Goal: Task Accomplishment & Management: Manage account settings

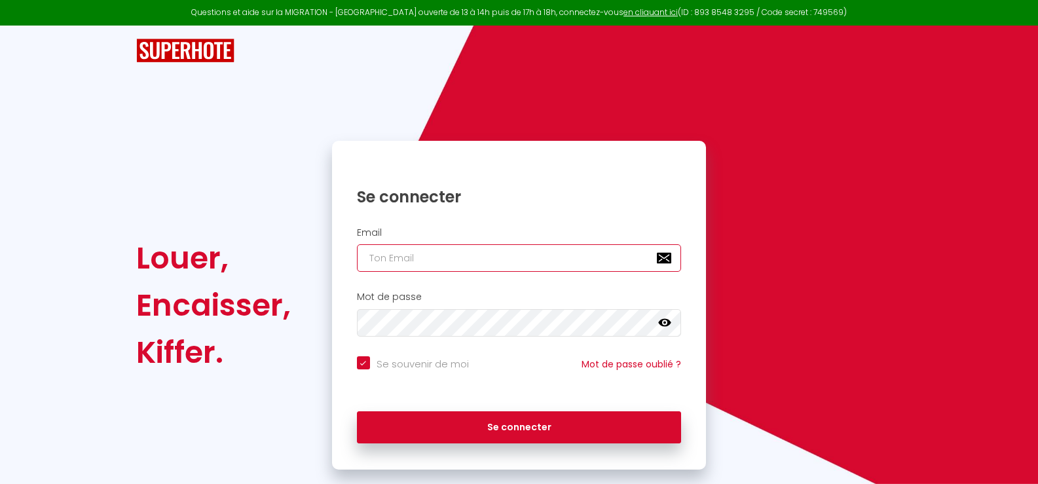
click at [400, 256] on input "email" at bounding box center [519, 258] width 325 height 28
type input "[EMAIL_ADDRESS][DOMAIN_NAME]"
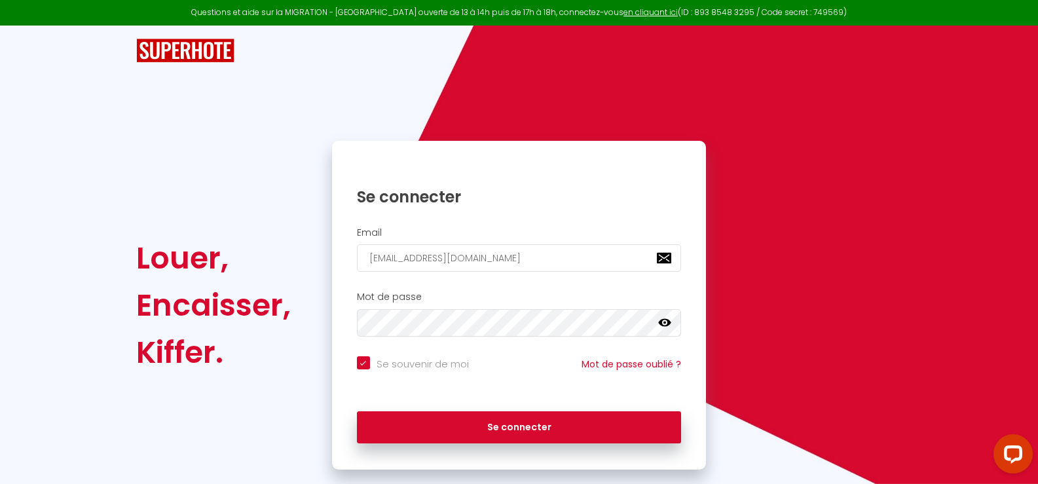
click at [665, 321] on icon at bounding box center [664, 322] width 13 height 13
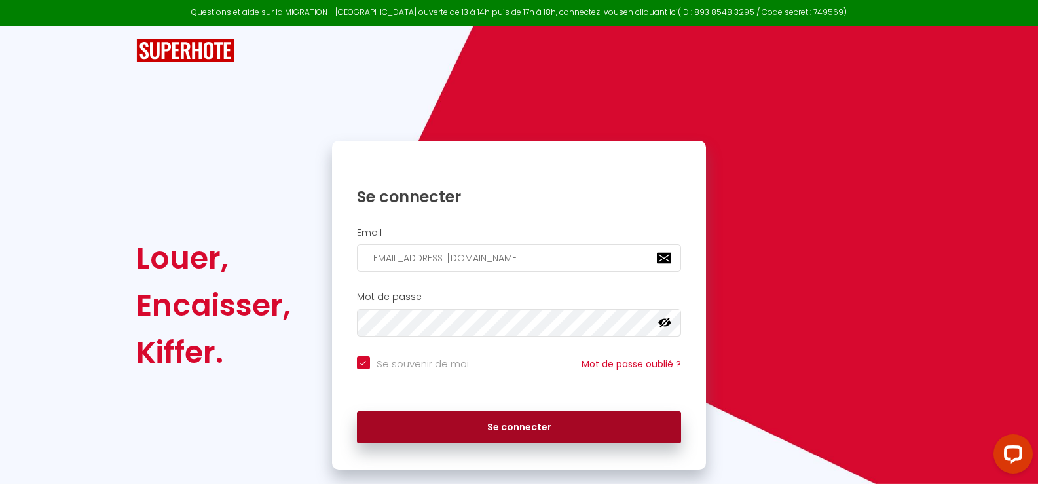
click at [497, 421] on button "Se connecter" at bounding box center [519, 427] width 325 height 33
checkbox input "true"
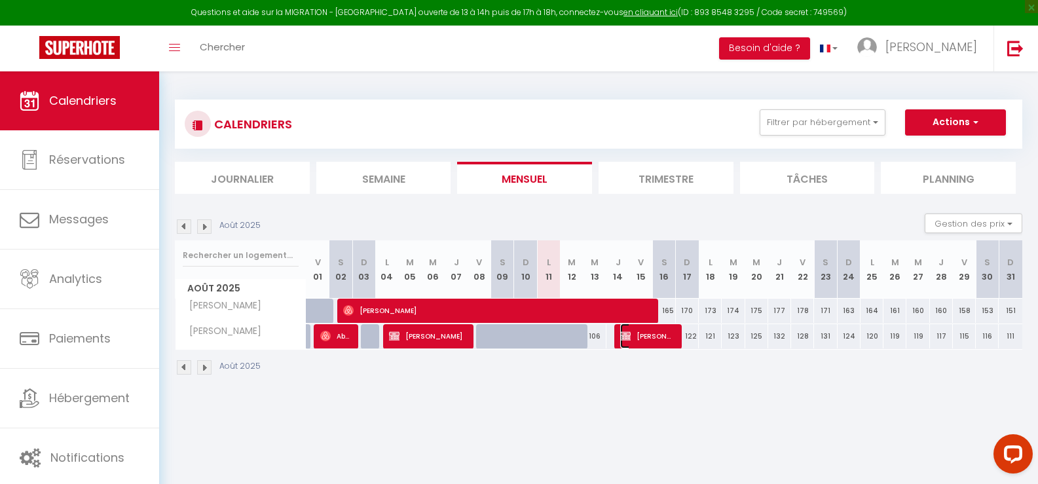
click at [656, 338] on span "[PERSON_NAME]" at bounding box center [647, 336] width 54 height 25
select select "OK"
select select "KO"
select select "0"
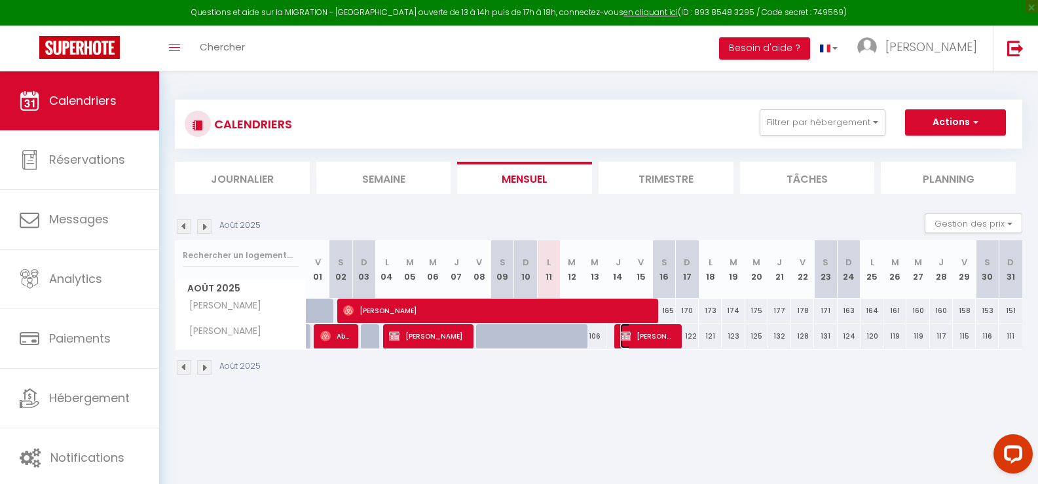
select select "1"
select select
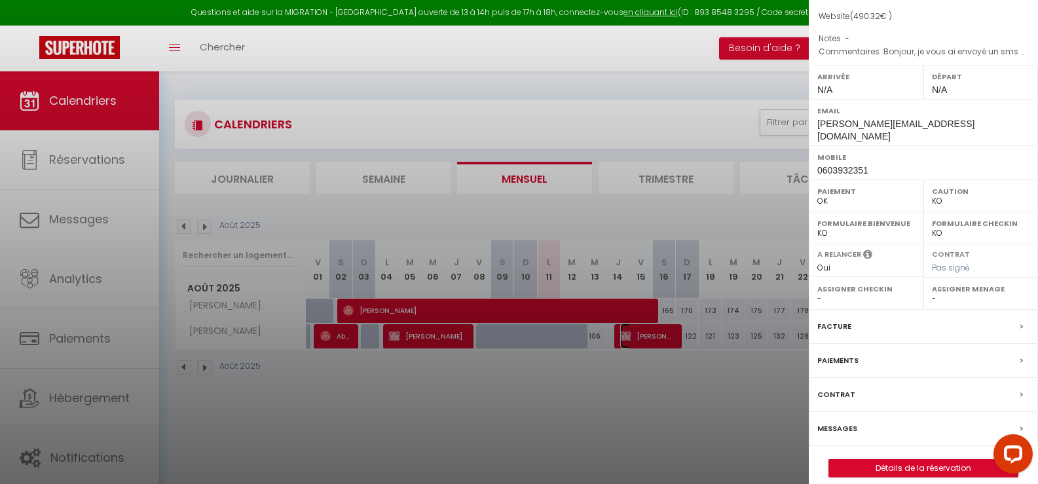
scroll to position [126, 0]
click at [867, 343] on div "Paiements" at bounding box center [923, 360] width 229 height 34
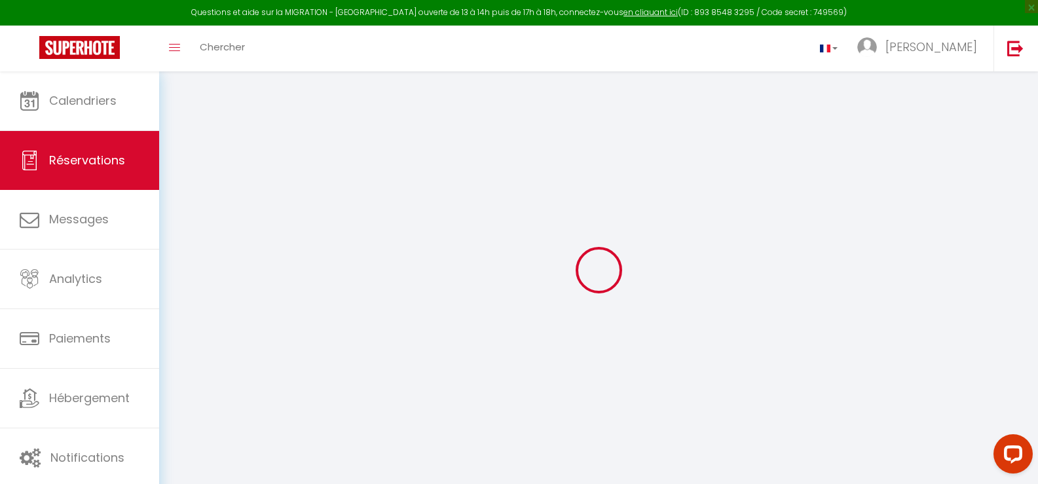
select select
checkbox input "false"
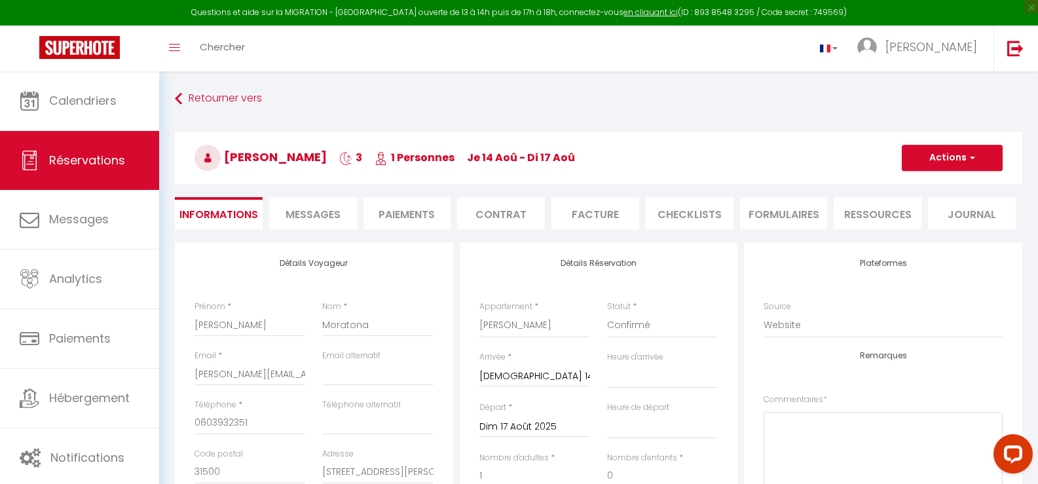
select select
checkbox input "false"
type textarea "Bonjour, je vous ai envoyé un sms pour notre arrivée tardive le jeudi 14 août. …"
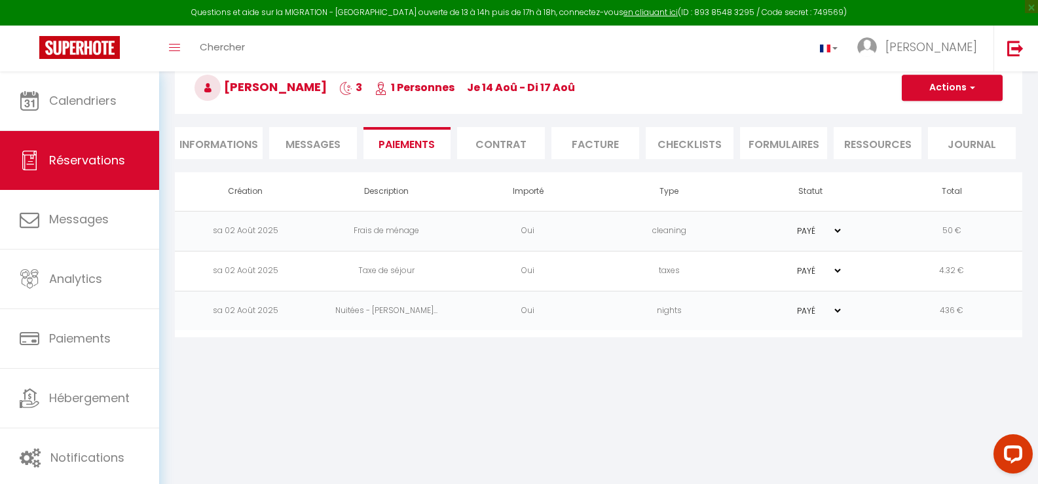
scroll to position [71, 0]
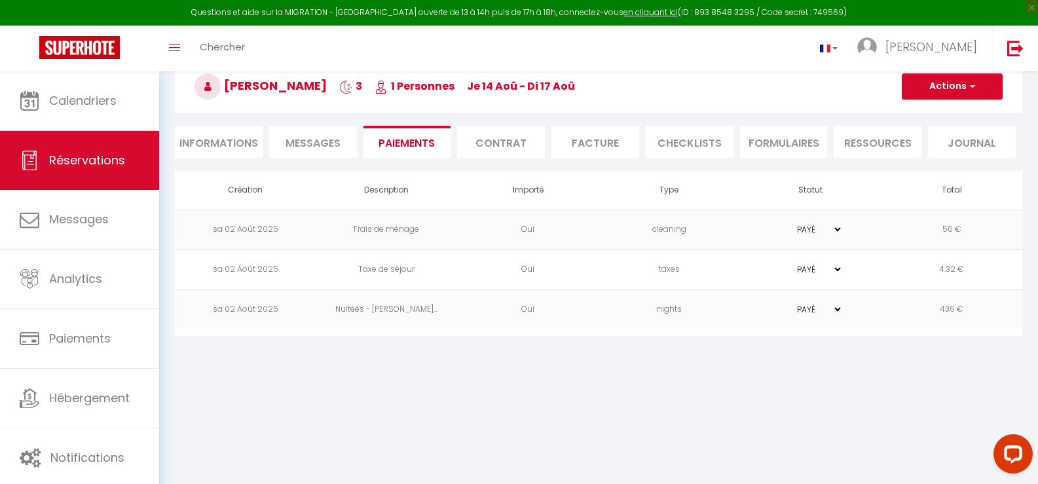
click at [576, 141] on li "Facture" at bounding box center [596, 142] width 88 height 32
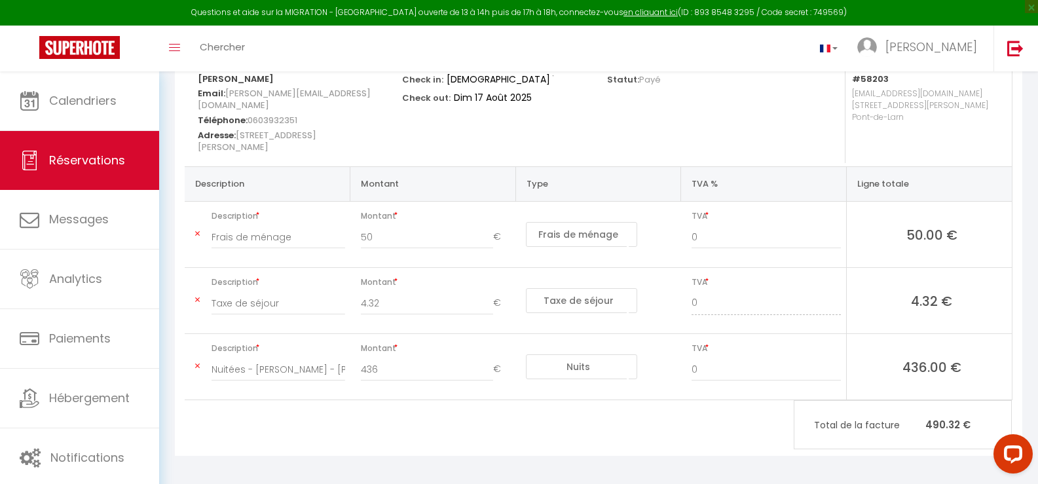
scroll to position [186, 0]
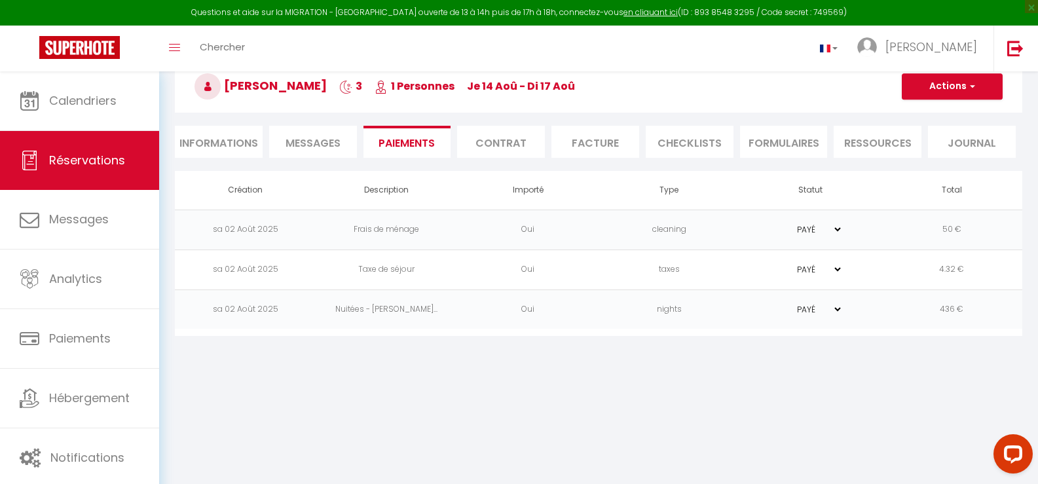
scroll to position [71, 0]
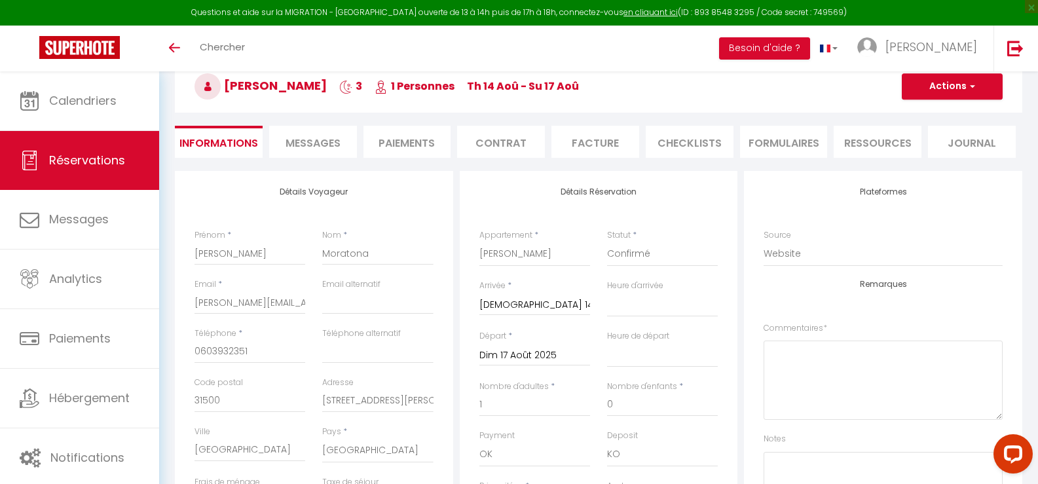
select select
checkbox input "false"
select select
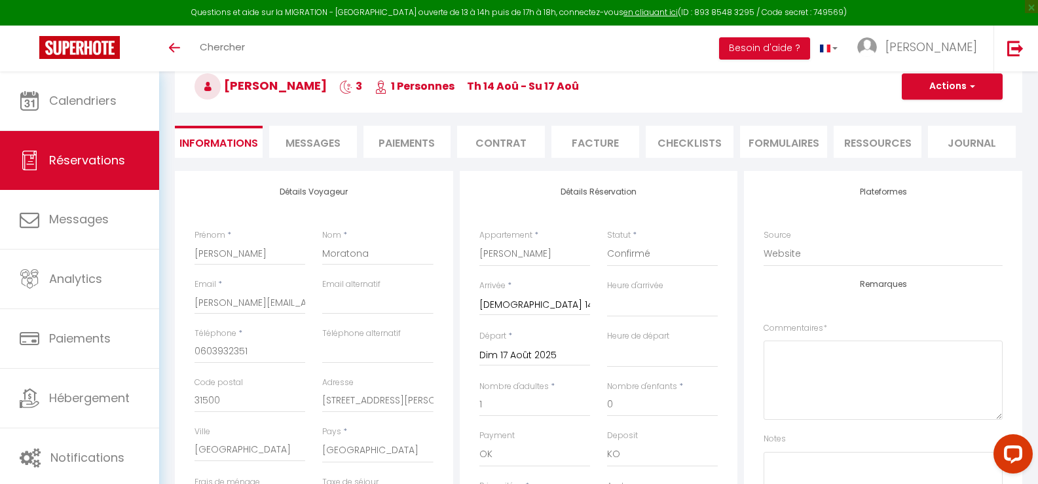
checkbox input "false"
type textarea "Bonjour, je vous ai envoyé un sms pour notre arrivée tardive le jeudi 14 août. …"
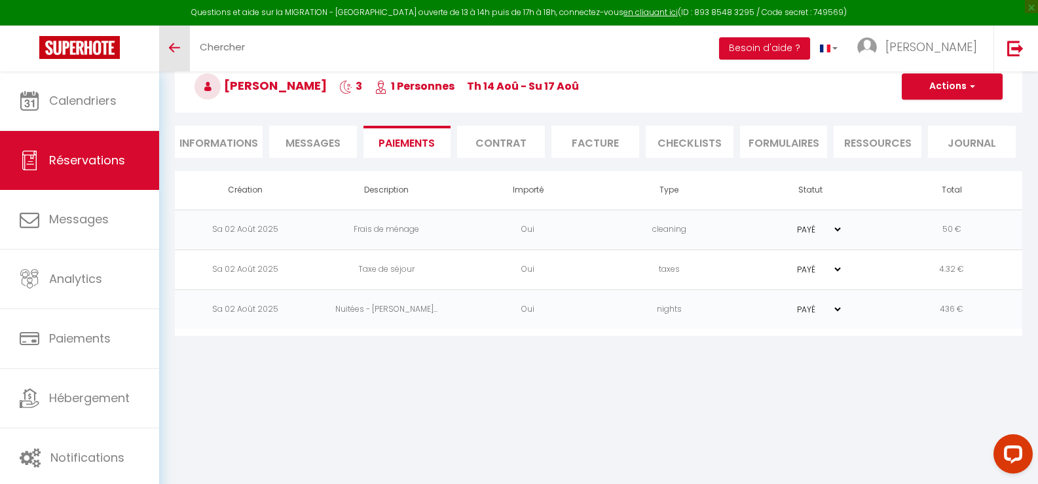
click at [173, 47] on icon "Toggle menubar" at bounding box center [174, 48] width 11 height 8
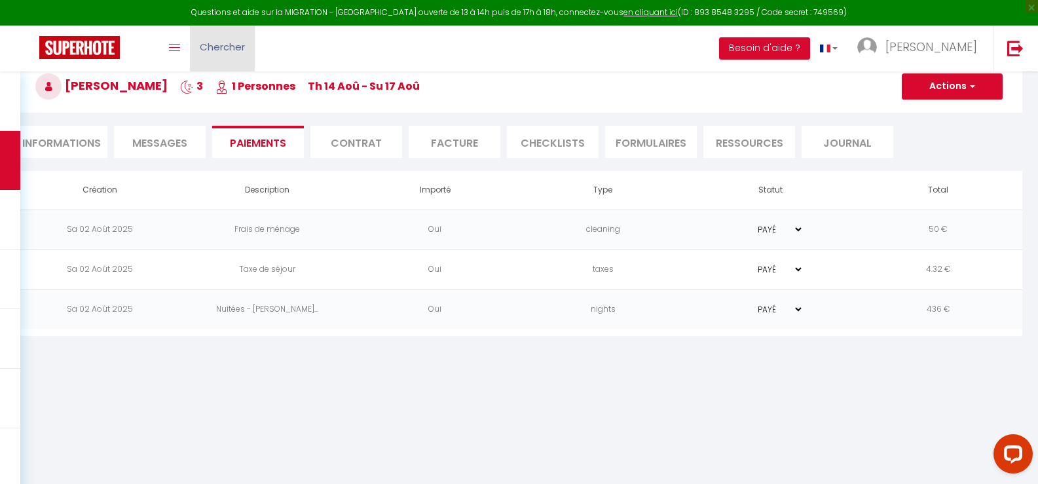
click at [217, 50] on span "Chercher" at bounding box center [222, 47] width 45 height 14
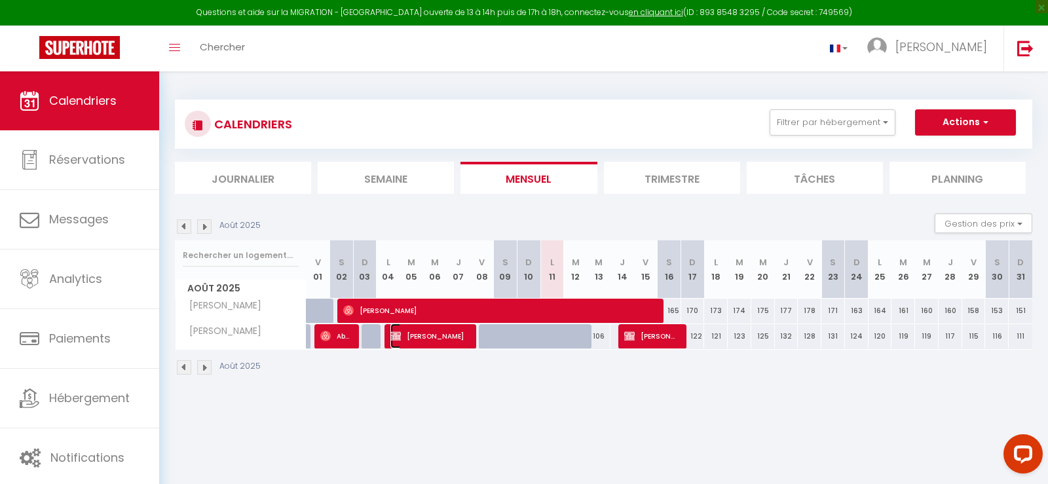
click at [435, 332] on span "[PERSON_NAME]" at bounding box center [429, 336] width 79 height 25
select select "OK"
select select "KO"
select select "0"
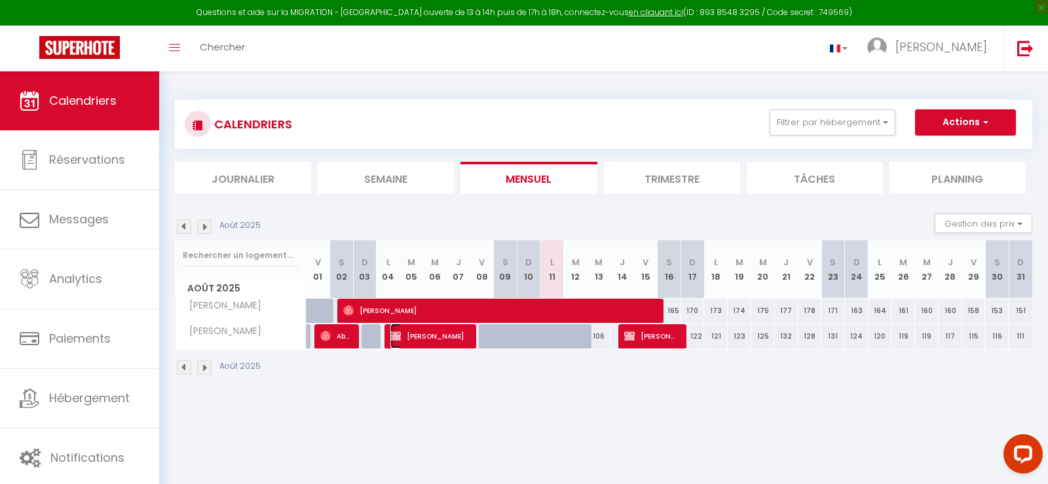
select select "1"
select select
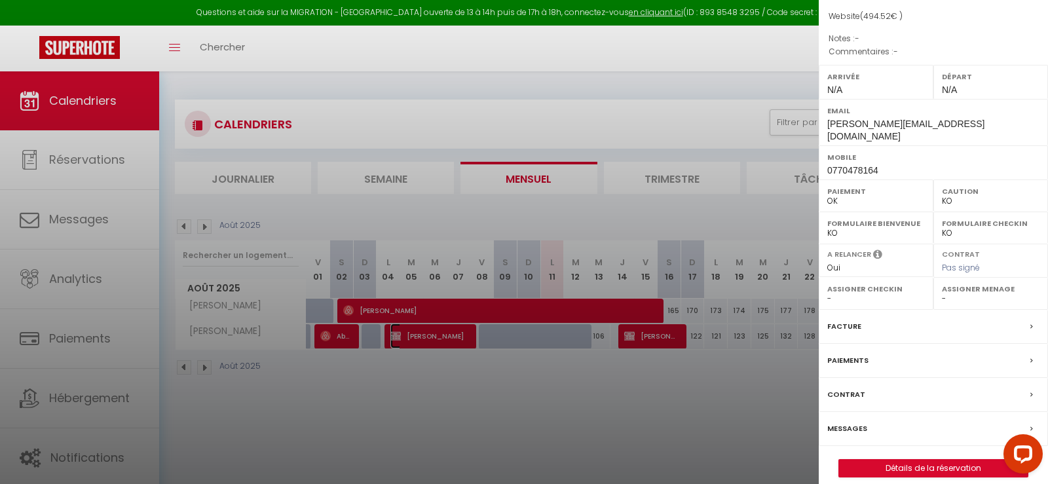
scroll to position [126, 0]
click at [874, 311] on div "Facture" at bounding box center [933, 326] width 229 height 34
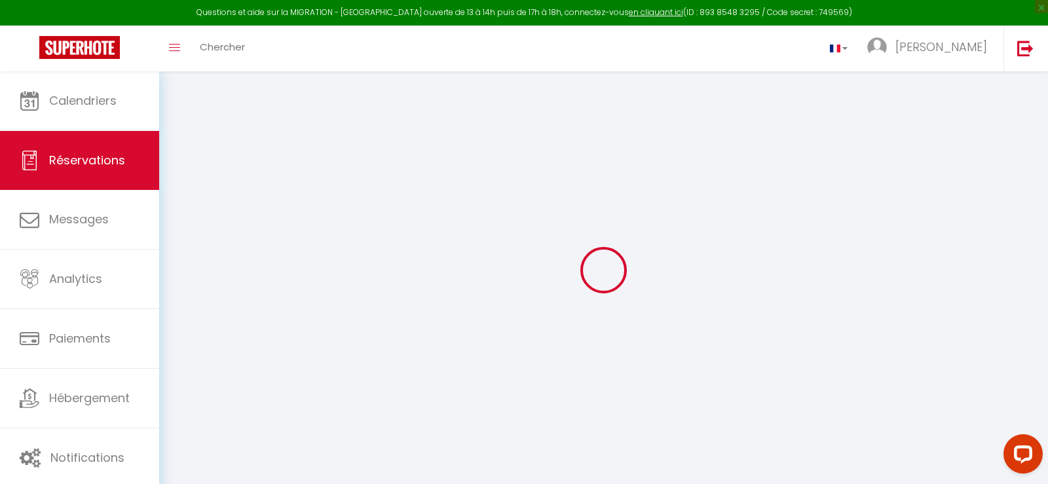
select select
checkbox input "false"
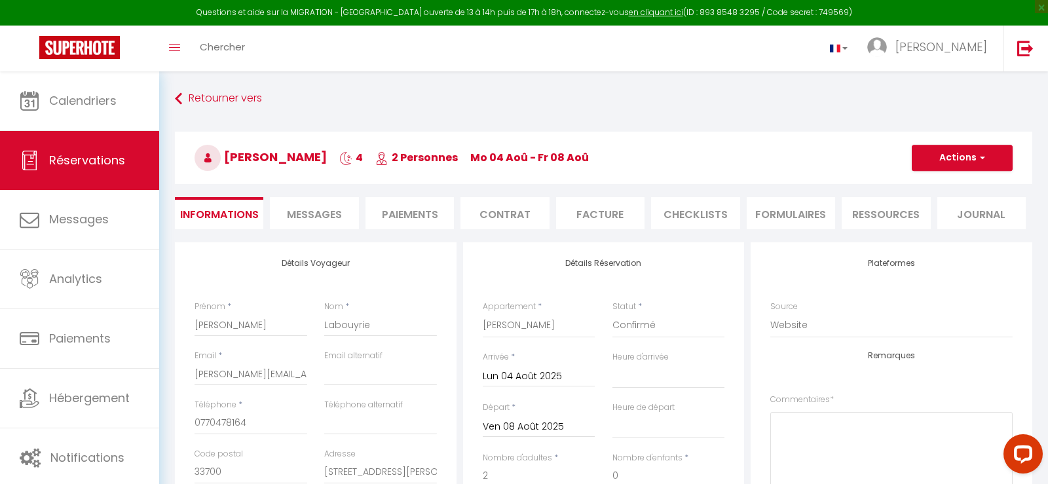
select select
checkbox input "false"
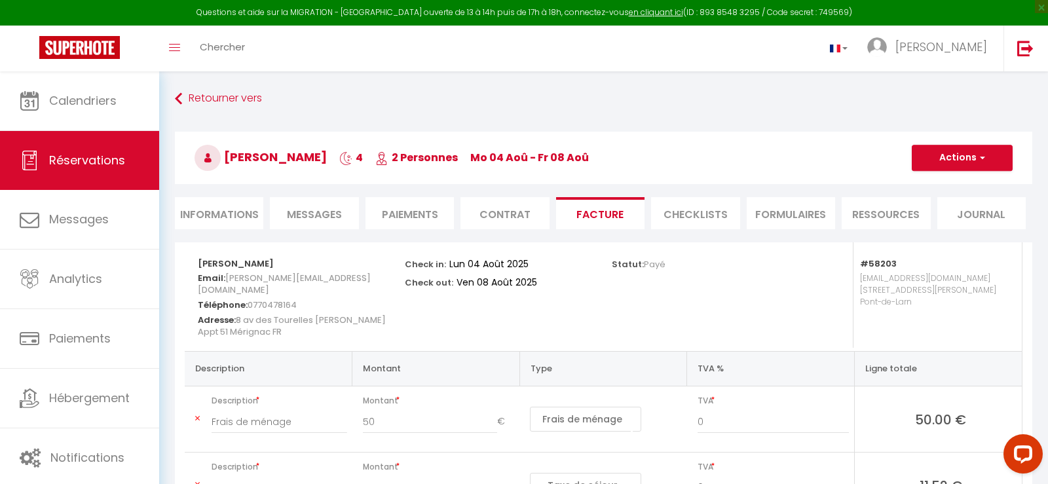
click at [480, 405] on span "Montant" at bounding box center [439, 401] width 152 height 18
click at [590, 209] on li "Facture" at bounding box center [600, 213] width 88 height 32
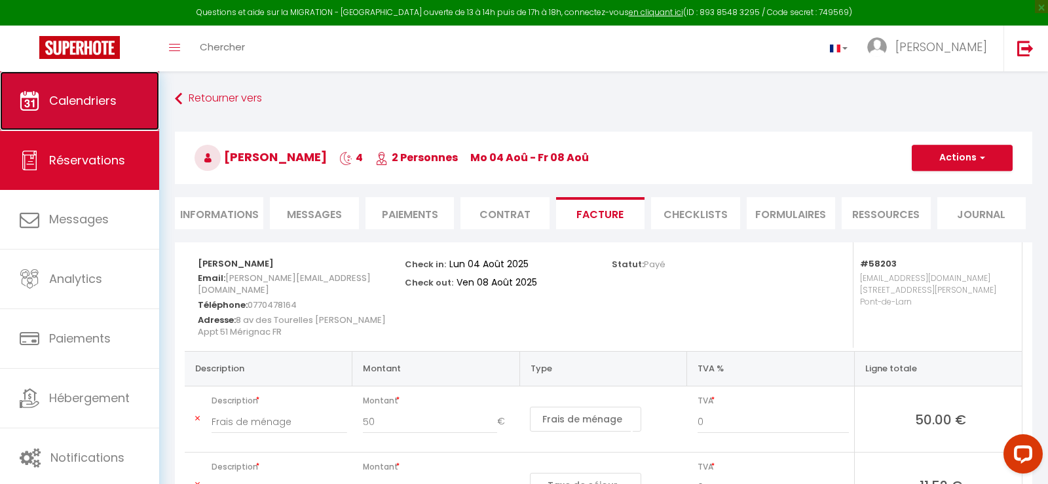
click at [84, 107] on span "Calendriers" at bounding box center [82, 100] width 67 height 16
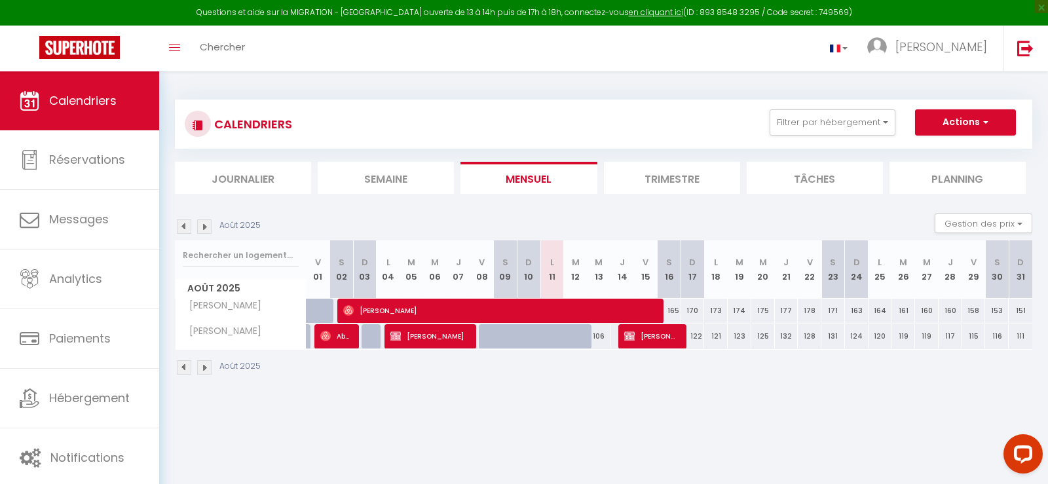
click at [182, 223] on img at bounding box center [184, 226] width 14 height 14
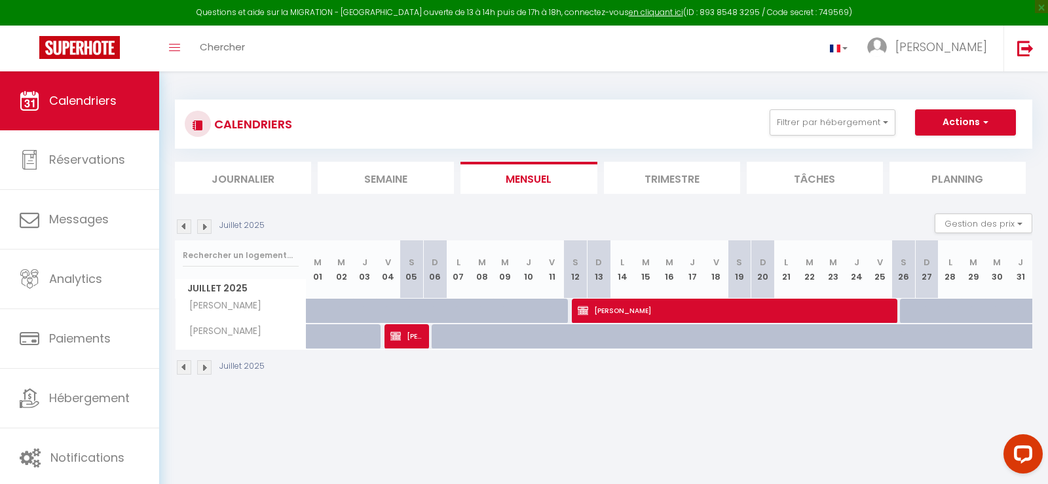
click at [205, 227] on img at bounding box center [204, 226] width 14 height 14
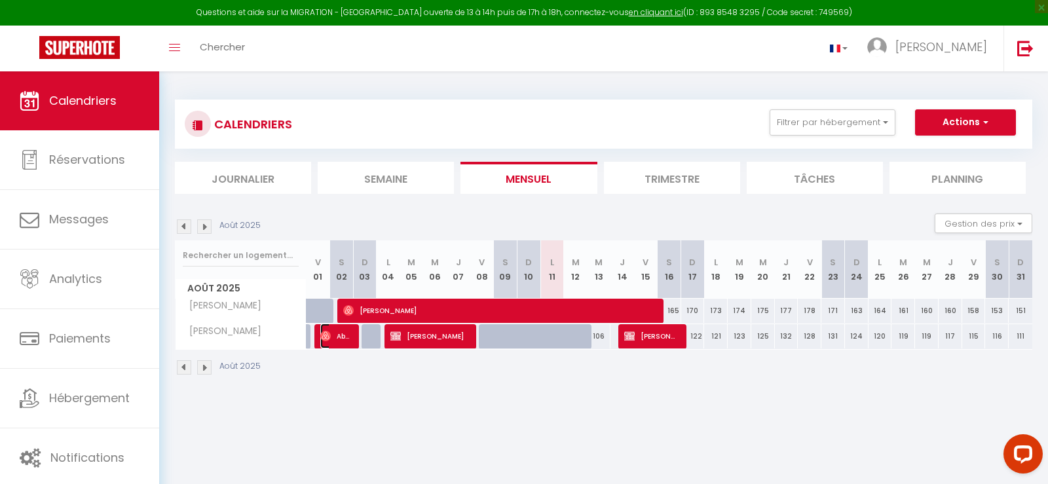
click at [336, 336] on span "Abdourahamne Soilihi" at bounding box center [335, 336] width 31 height 25
select select "OK"
select select "0"
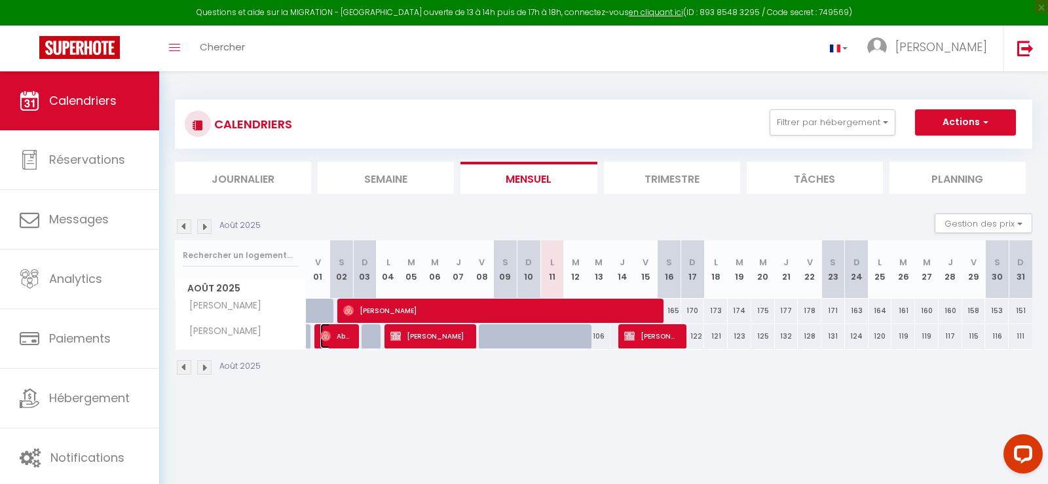
select select "1"
select select
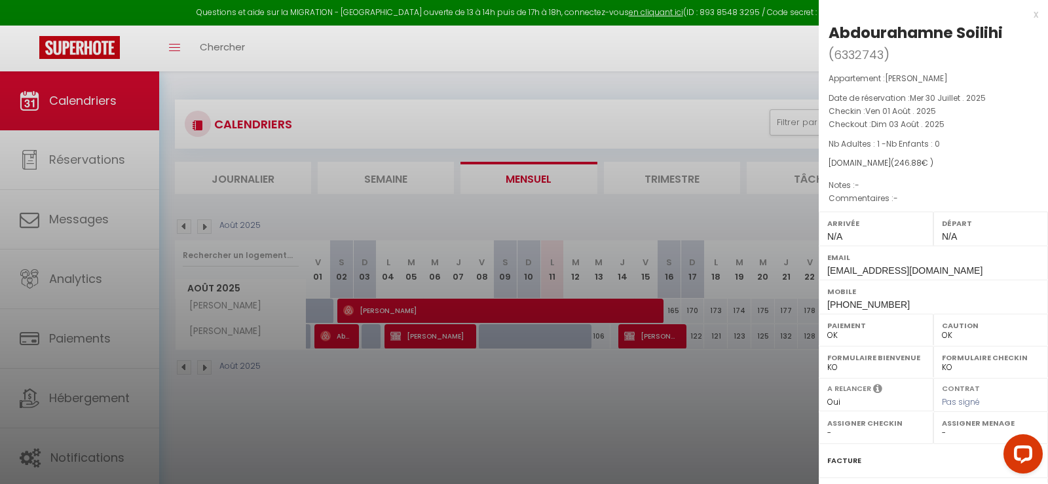
click at [181, 225] on div at bounding box center [524, 242] width 1048 height 484
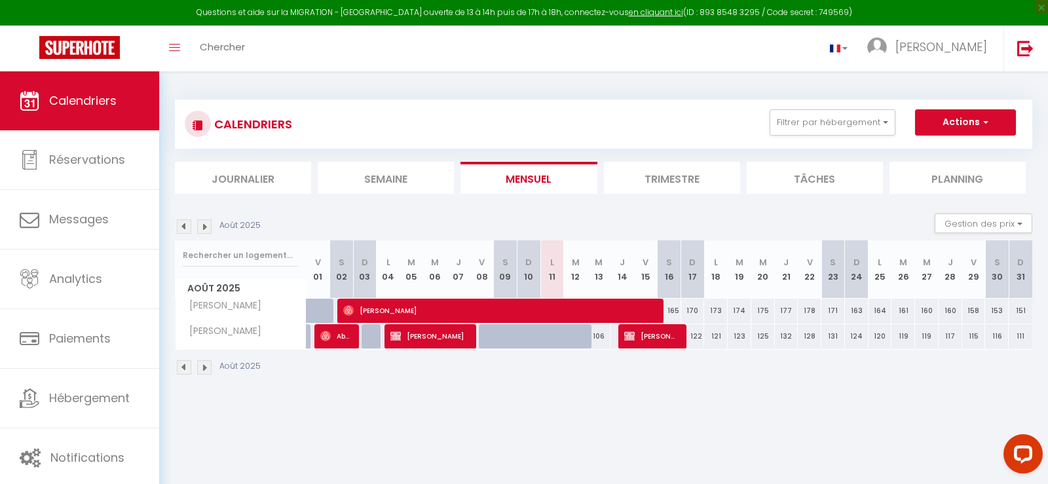
click at [181, 224] on img at bounding box center [184, 226] width 14 height 14
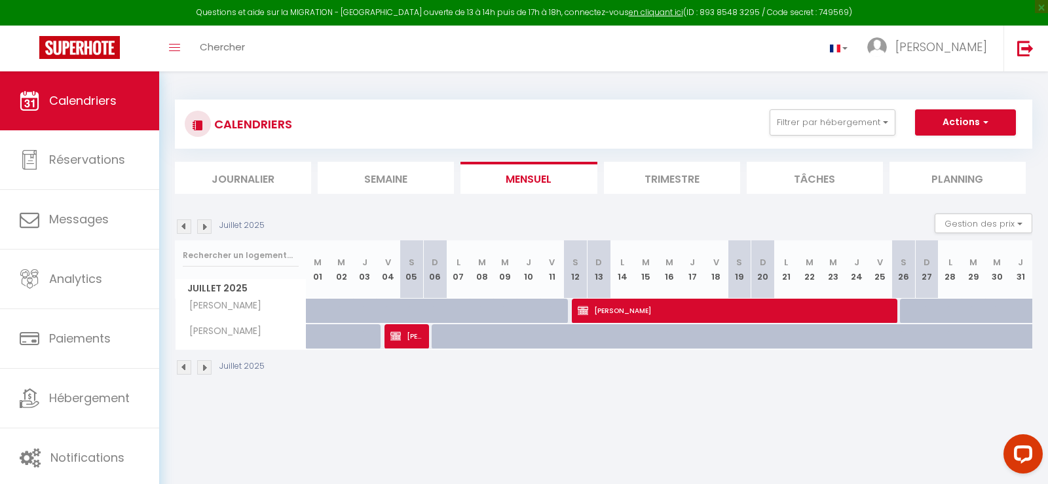
click at [181, 226] on img at bounding box center [184, 226] width 14 height 14
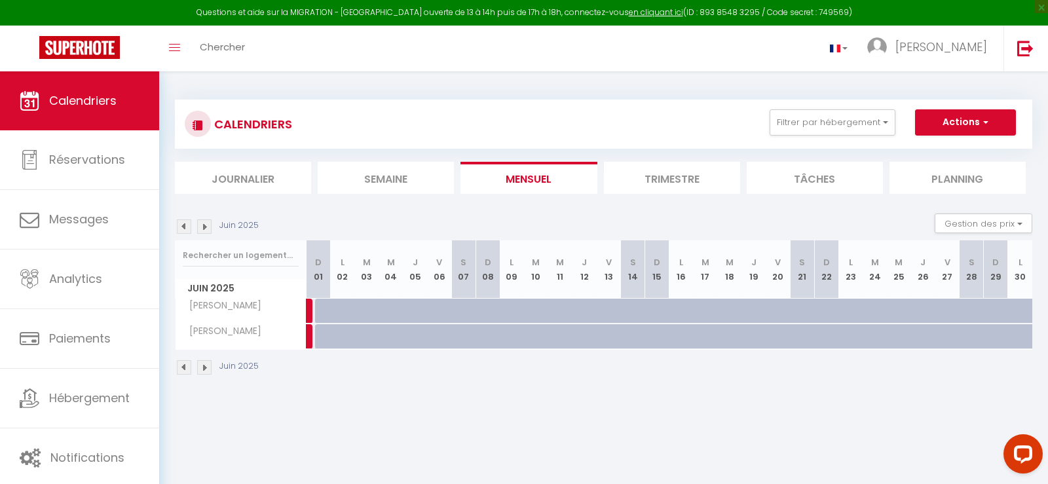
click at [181, 226] on img at bounding box center [184, 226] width 14 height 14
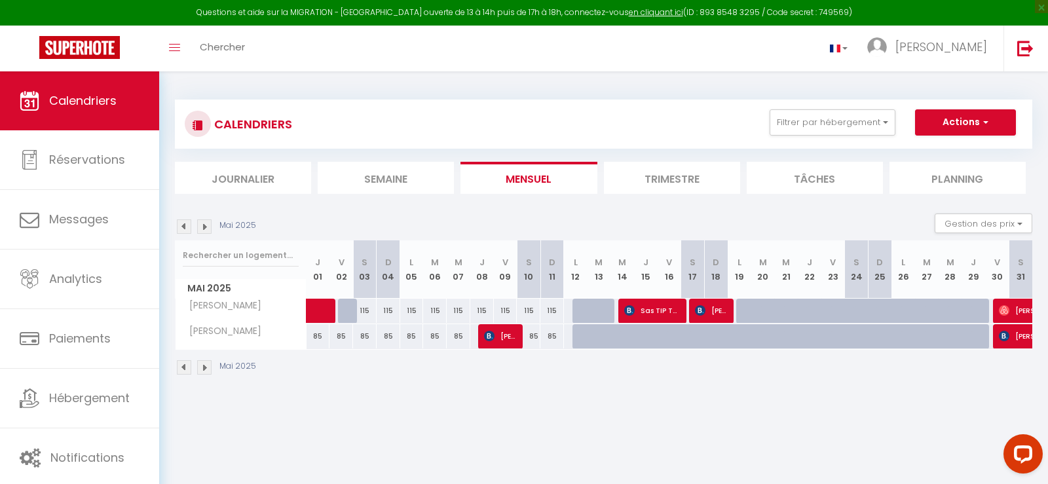
click at [181, 226] on img at bounding box center [184, 226] width 14 height 14
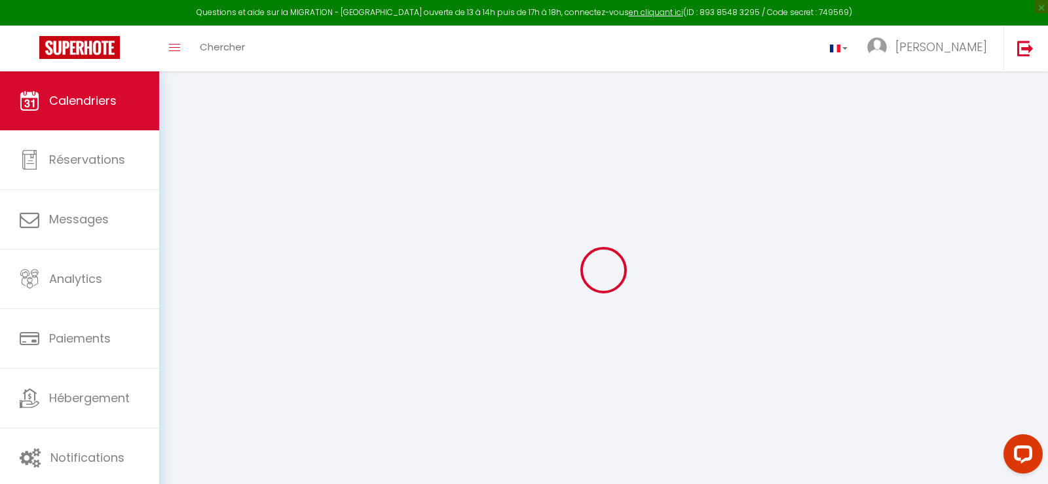
select select "0"
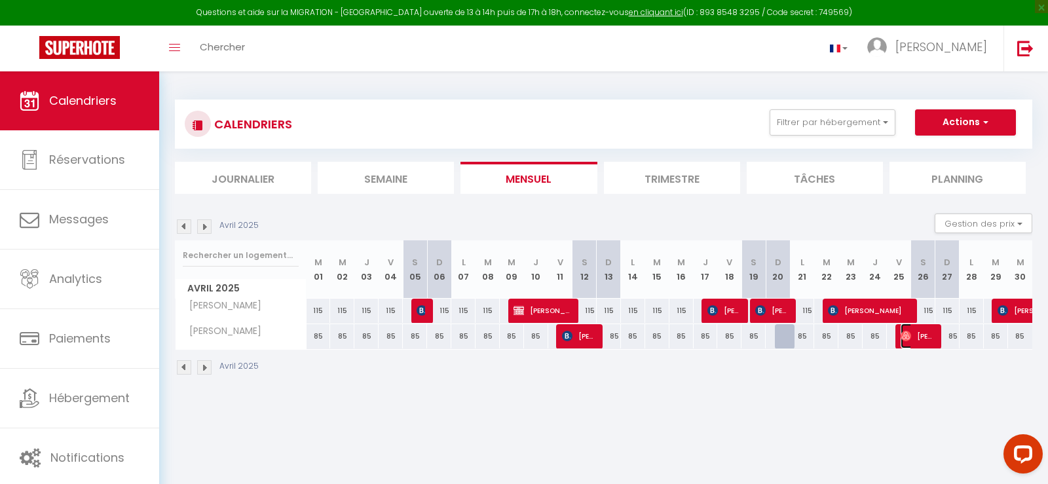
click at [916, 333] on span "[PERSON_NAME]" at bounding box center [917, 336] width 32 height 25
